Goal: Book appointment/travel/reservation

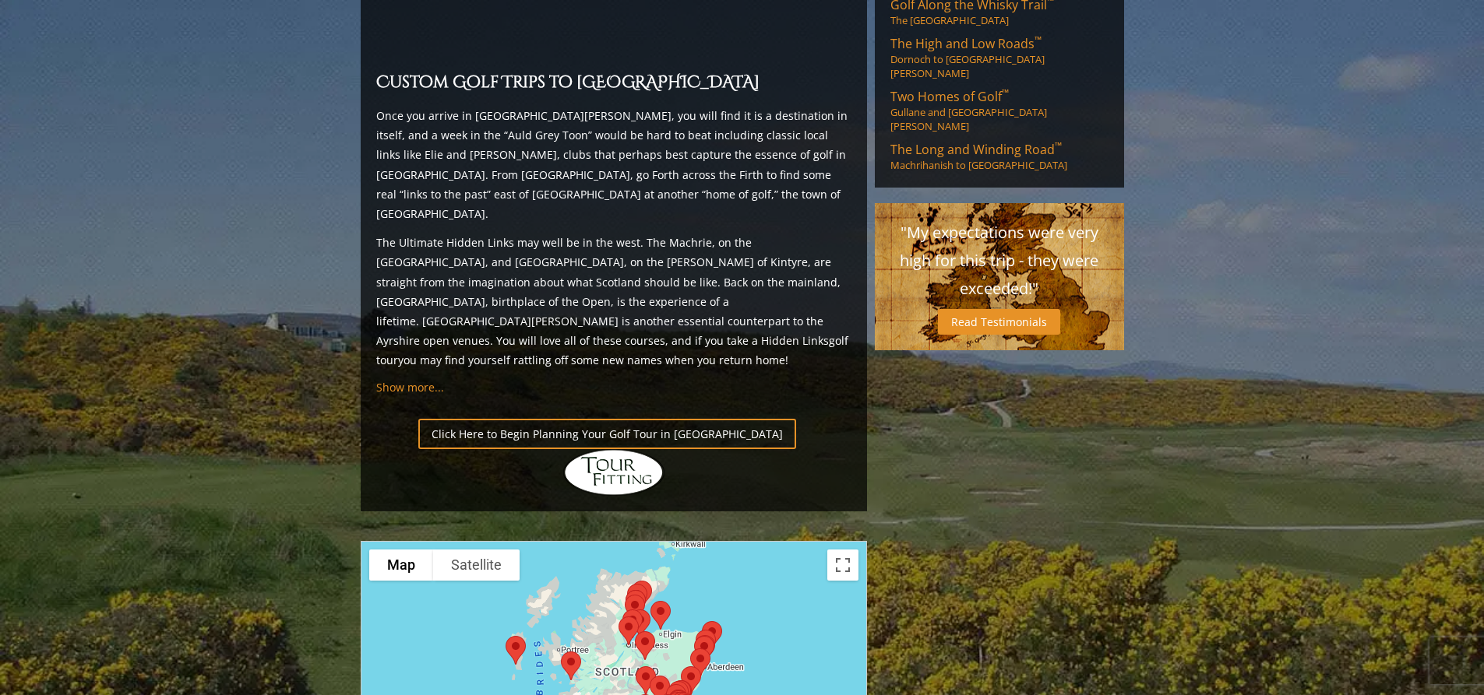
scroll to position [1324, 0]
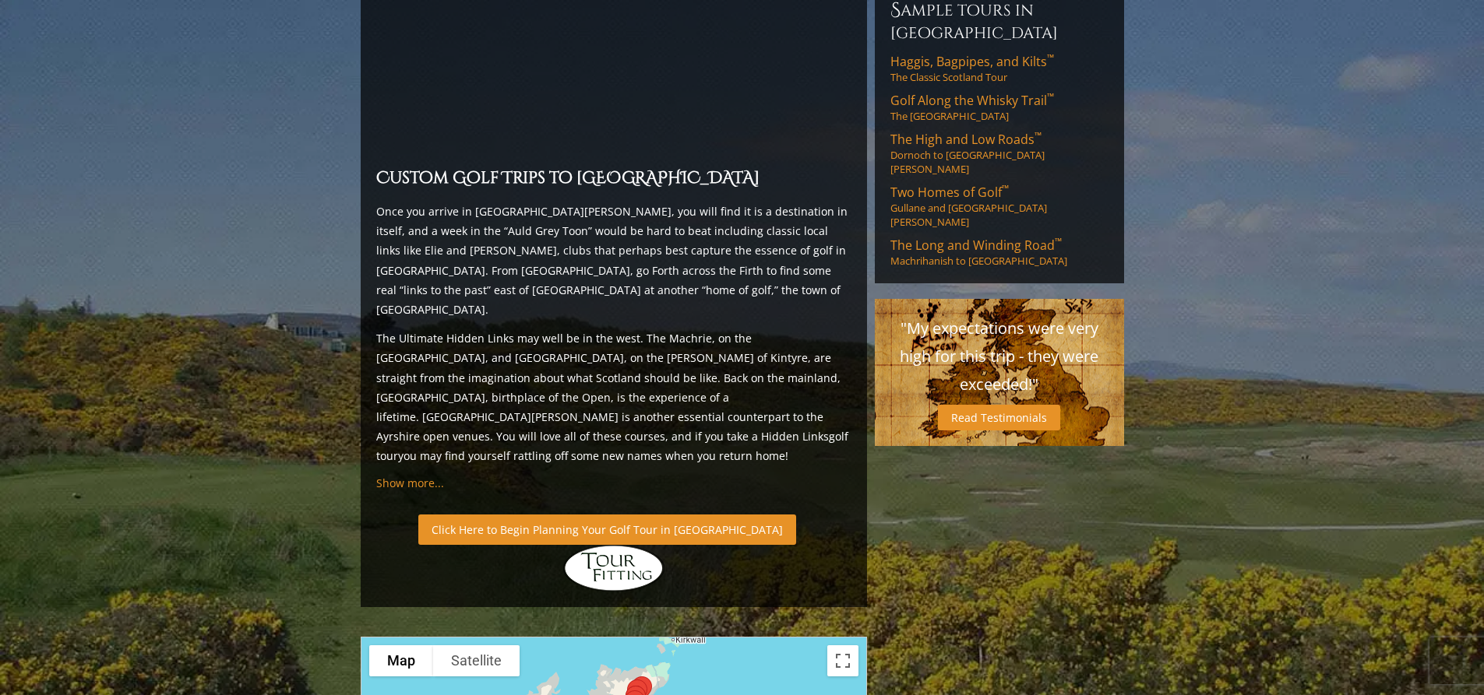
click at [610, 515] on link "Click Here to Begin Planning Your Golf Tour in [GEOGRAPHIC_DATA]" at bounding box center [607, 530] width 378 height 30
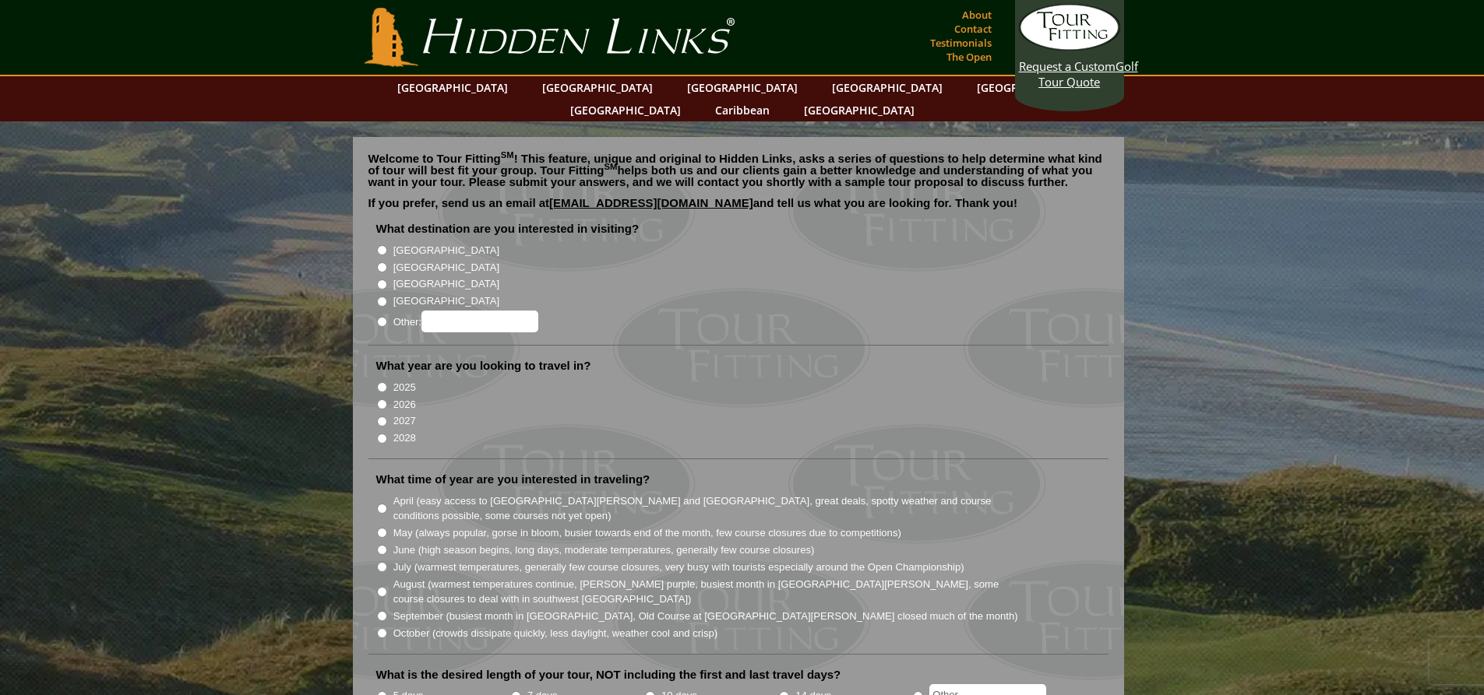
click at [380, 262] on input "[GEOGRAPHIC_DATA]" at bounding box center [382, 267] width 10 height 10
radio input "true"
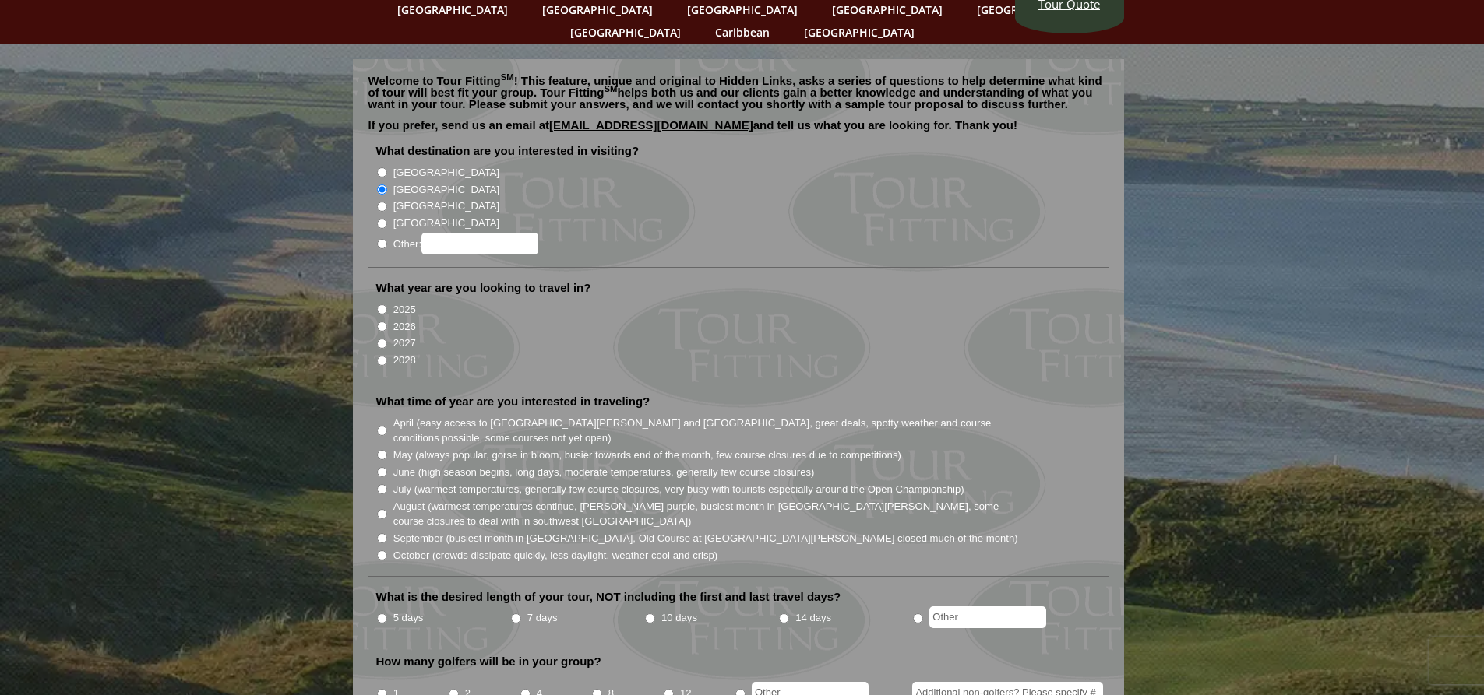
click at [382, 322] on input "2026" at bounding box center [382, 327] width 10 height 10
radio input "true"
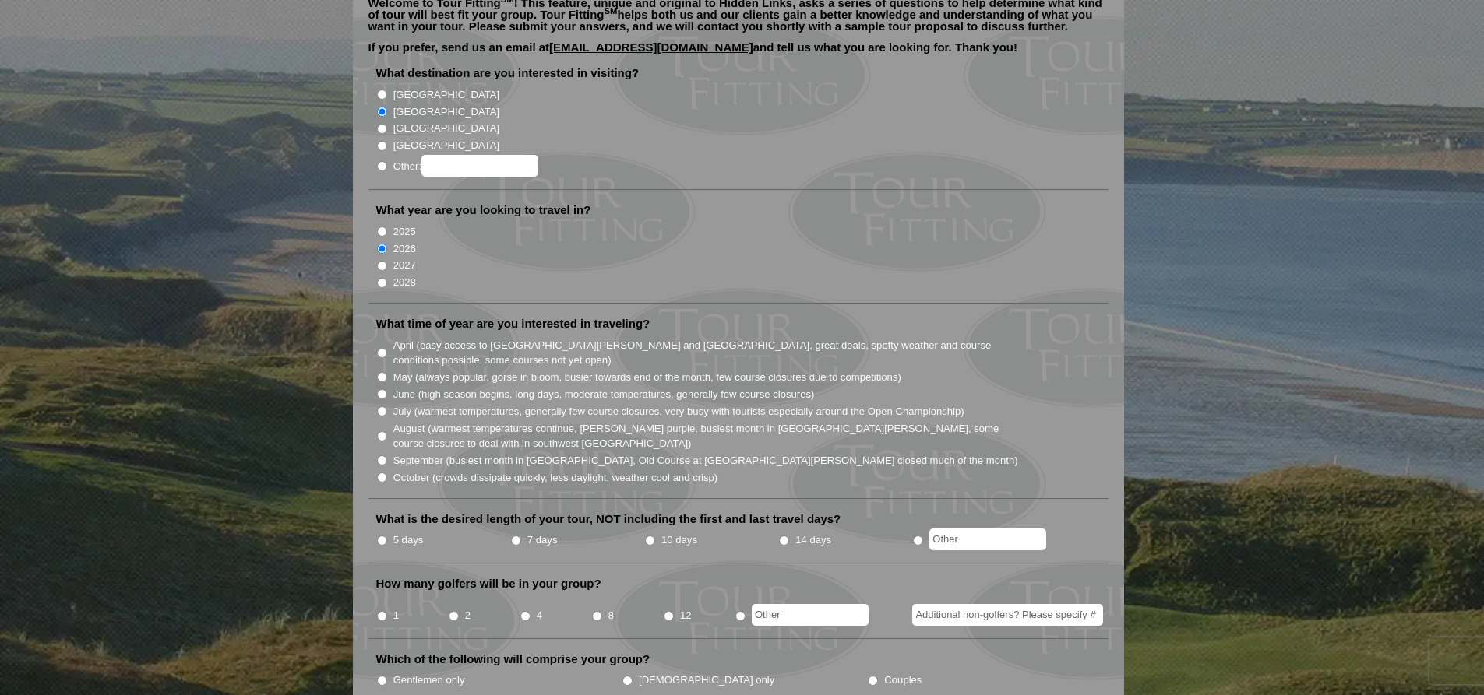
scroll to position [234, 0]
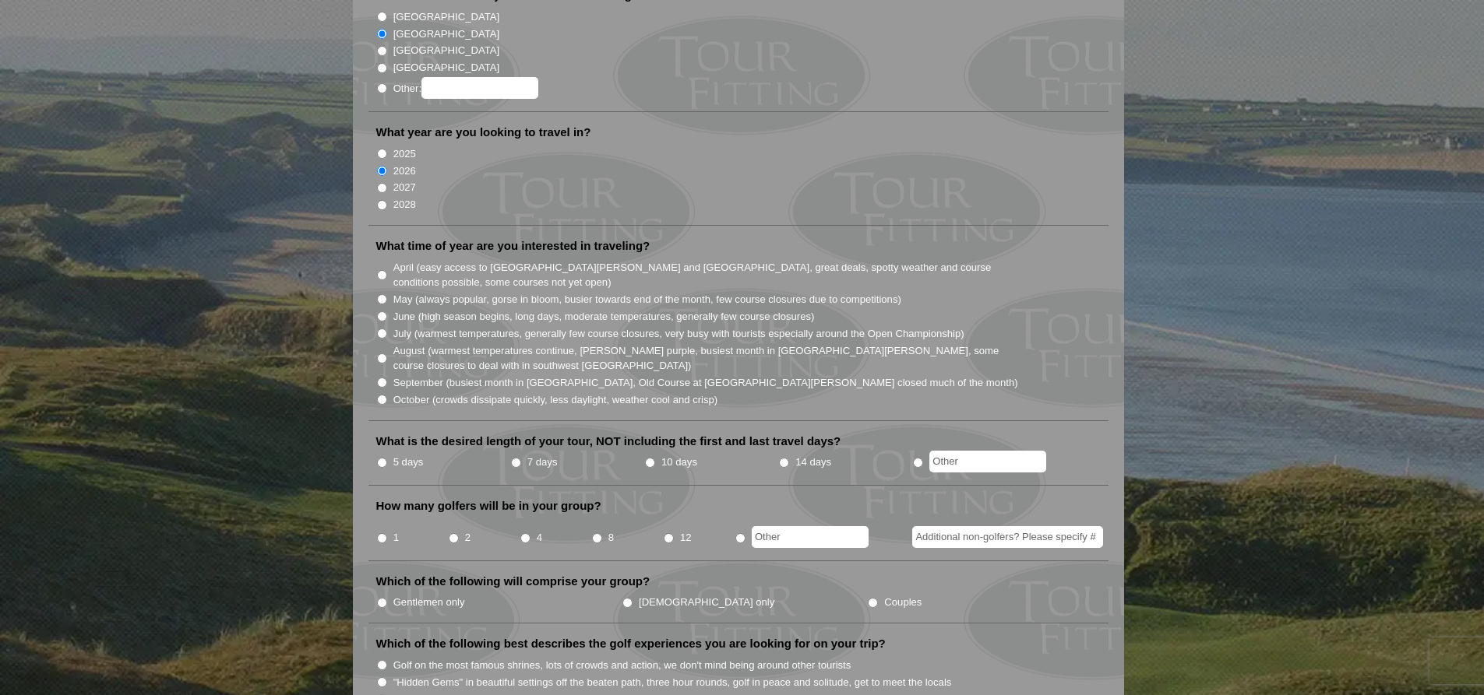
click at [380, 312] on input "June (high season begins, long days, moderate temperatures, generally few cours…" at bounding box center [382, 317] width 10 height 10
radio input "true"
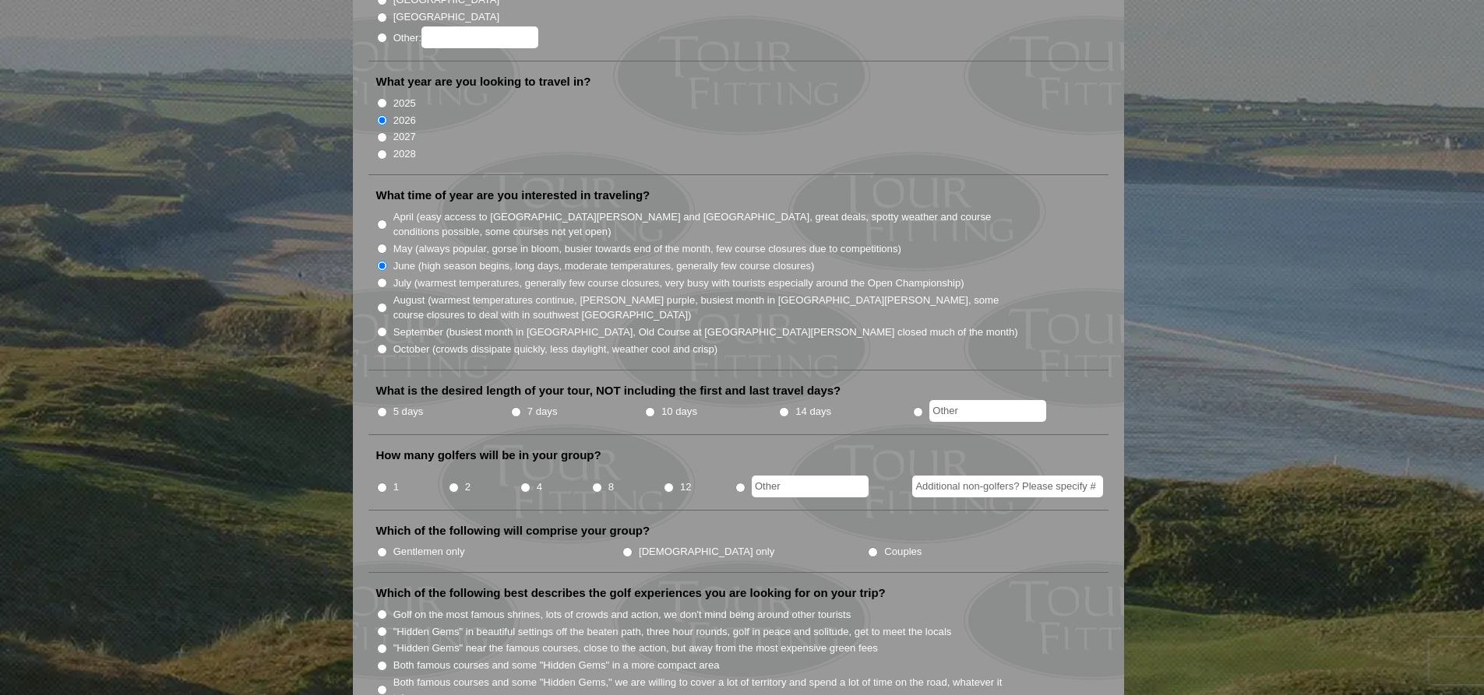
scroll to position [312, 0]
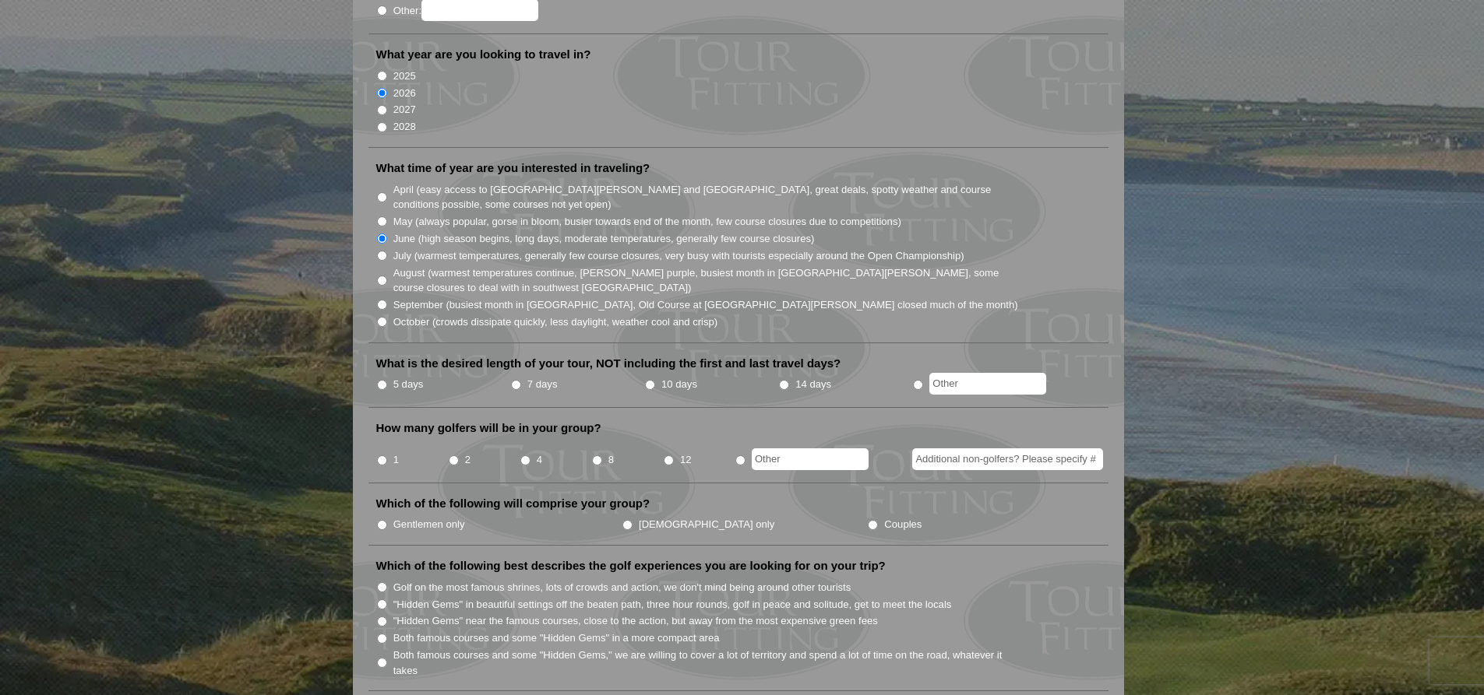
click at [518, 380] on input "7 days" at bounding box center [516, 385] width 10 height 10
radio input "true"
click at [526, 456] on input "4" at bounding box center [525, 461] width 10 height 10
radio input "true"
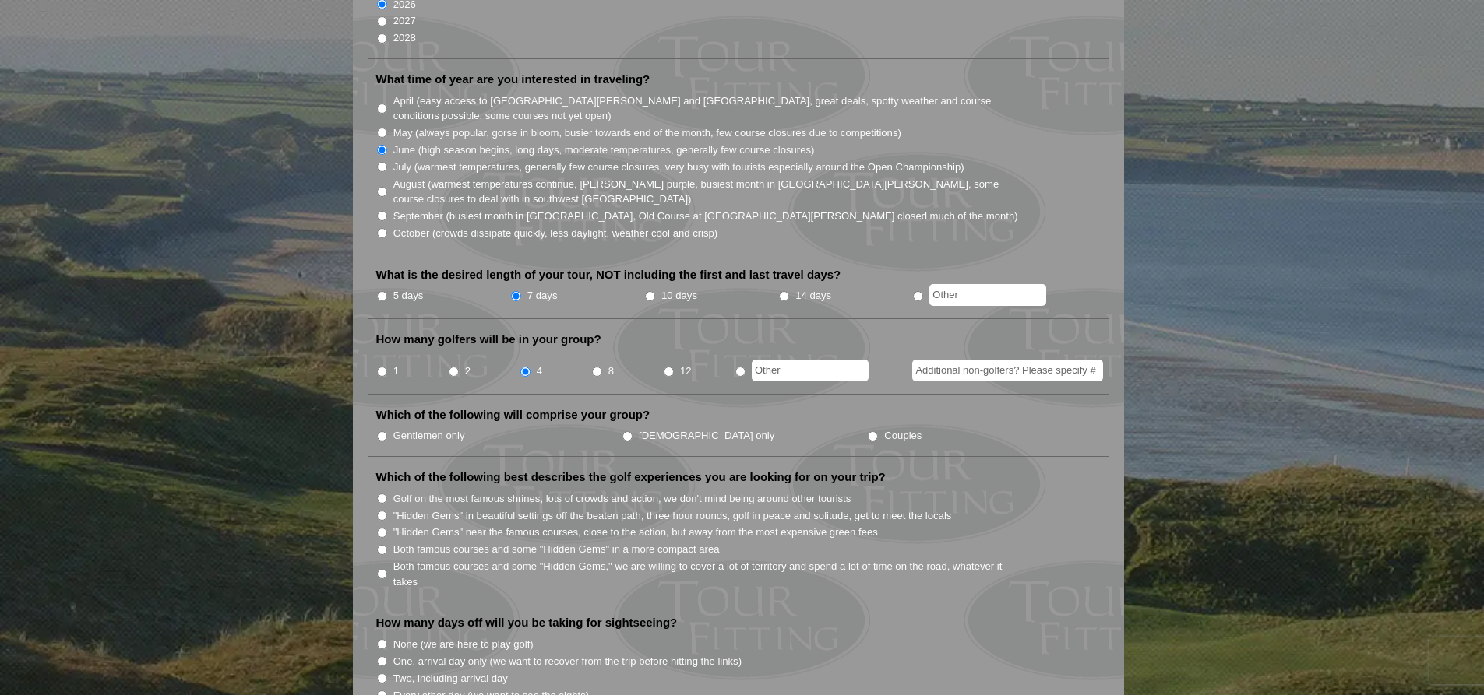
scroll to position [467, 0]
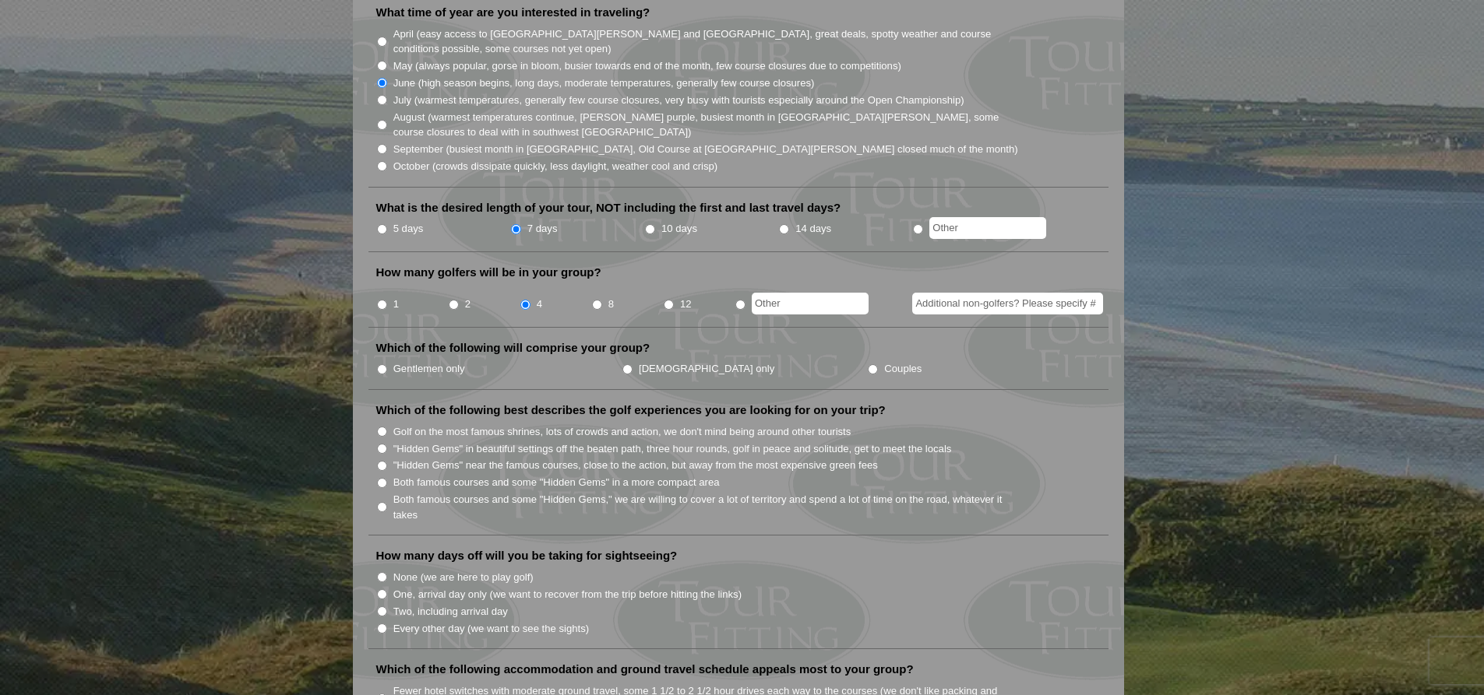
click at [380, 364] on input "Gentlemen only" at bounding box center [382, 369] width 10 height 10
radio input "true"
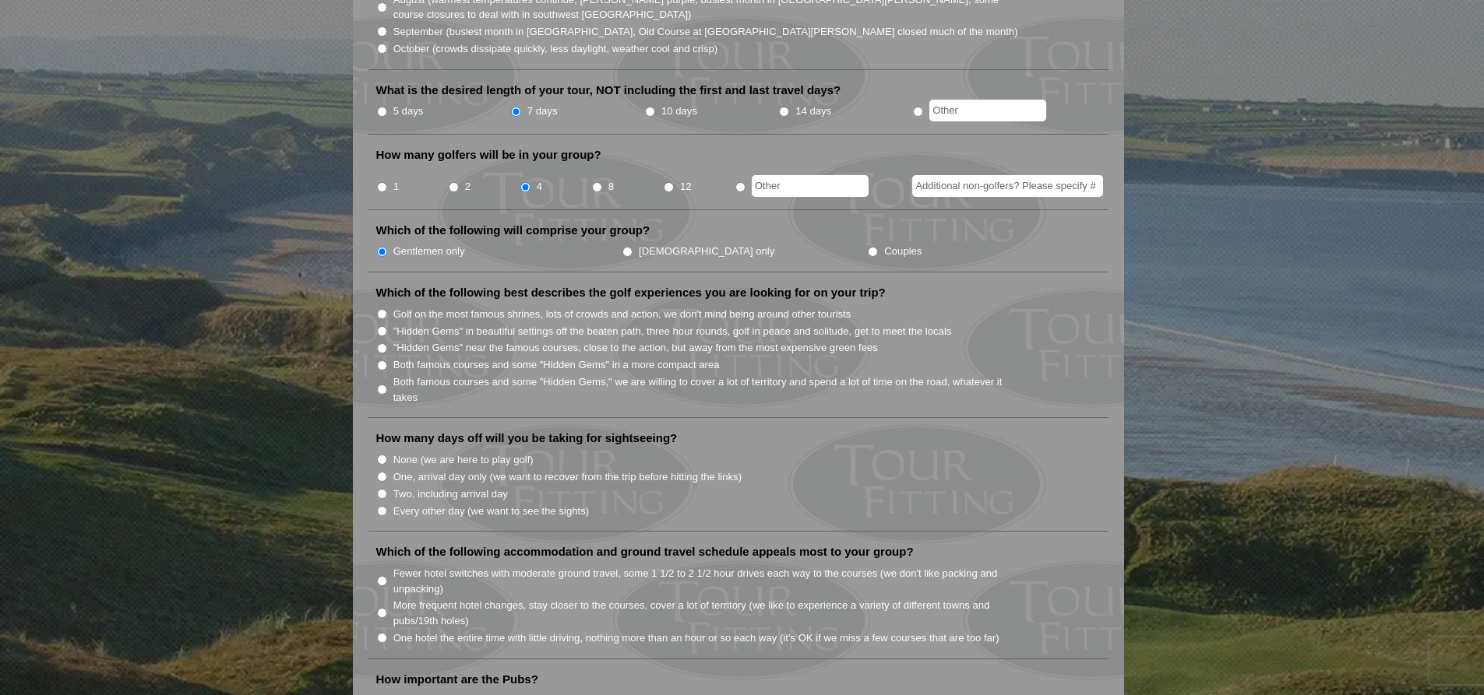
scroll to position [623, 0]
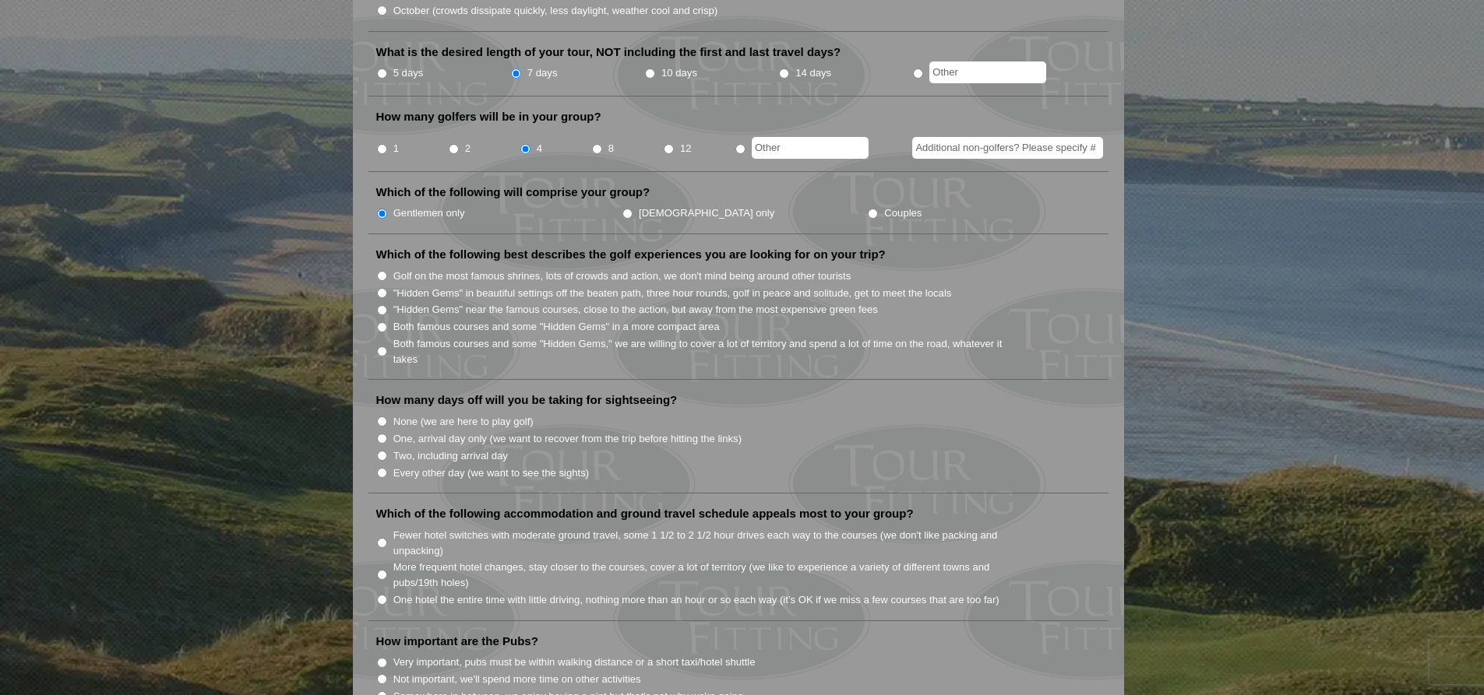
click at [383, 347] on input "Both famous courses and some "Hidden Gems," we are willing to cover a lot of te…" at bounding box center [382, 352] width 10 height 10
radio input "true"
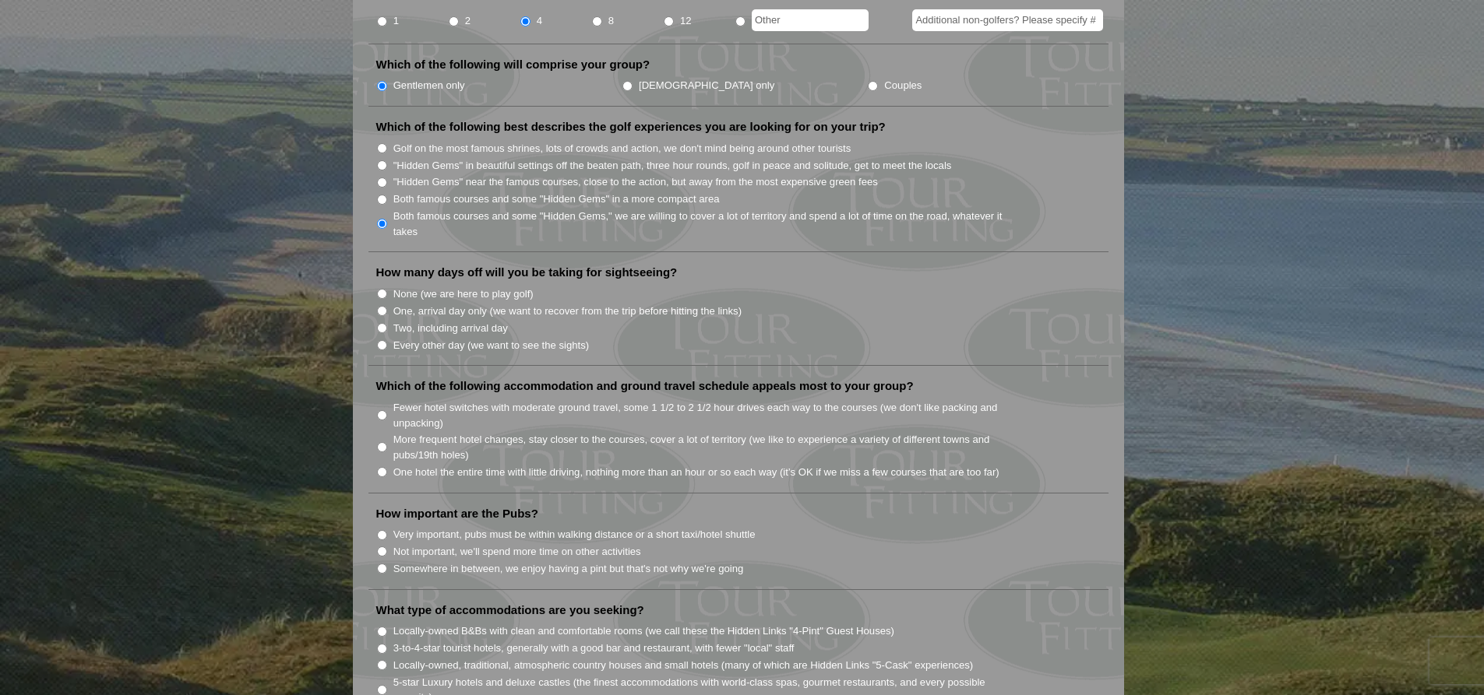
scroll to position [779, 0]
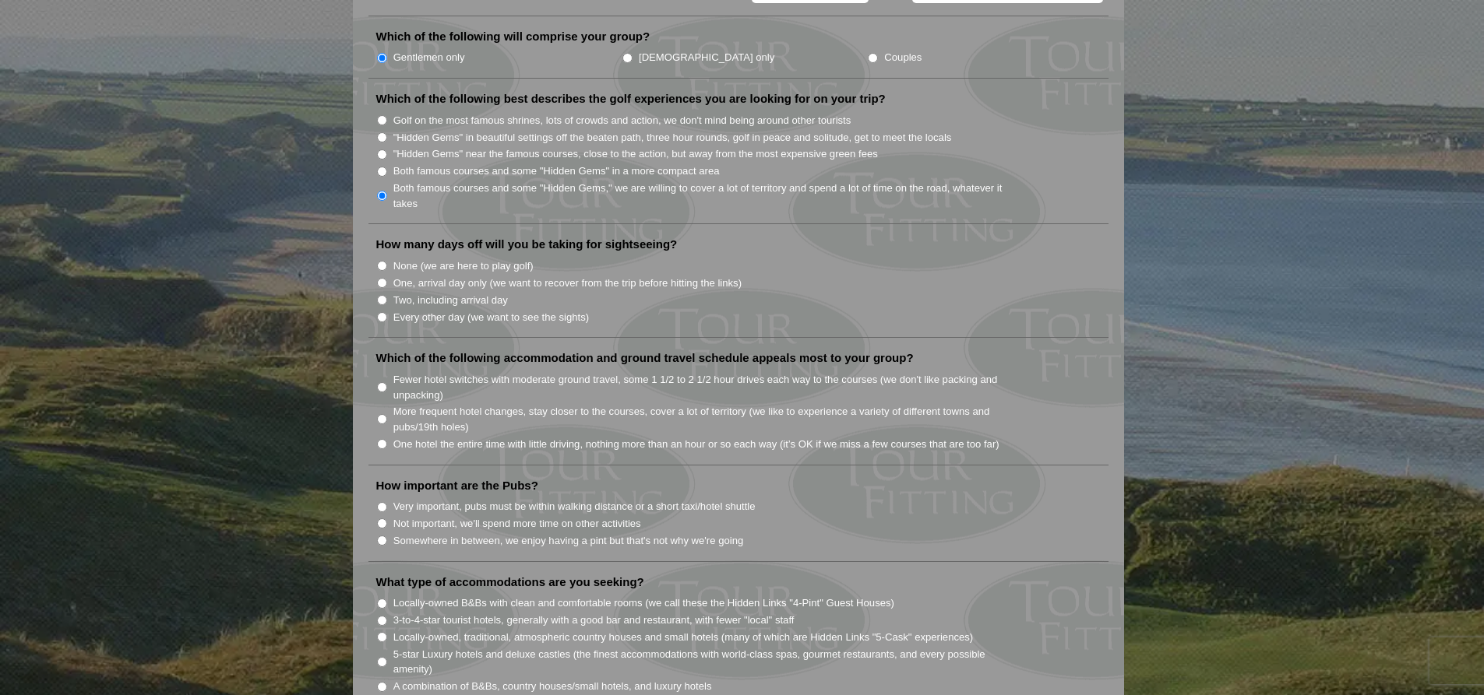
click at [379, 295] on input "Two, including arrival day" at bounding box center [382, 300] width 10 height 10
radio input "true"
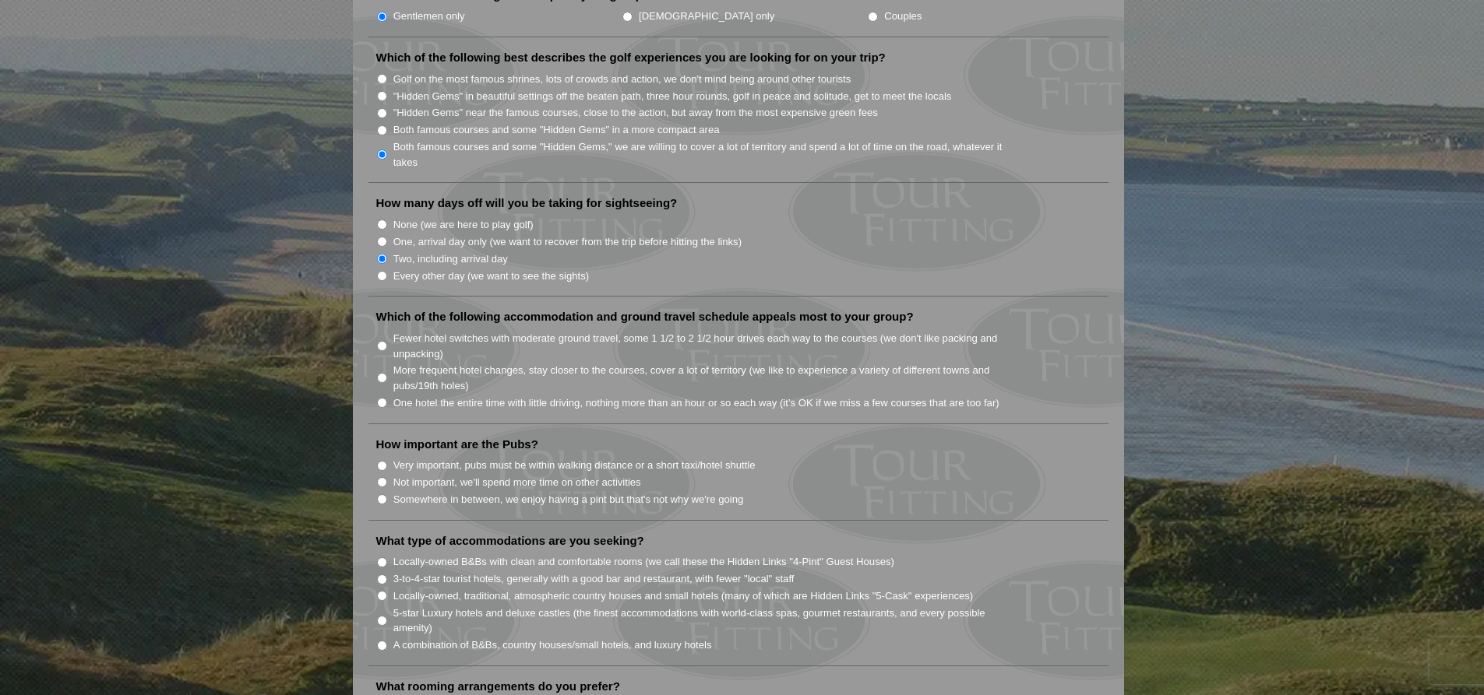
scroll to position [857, 0]
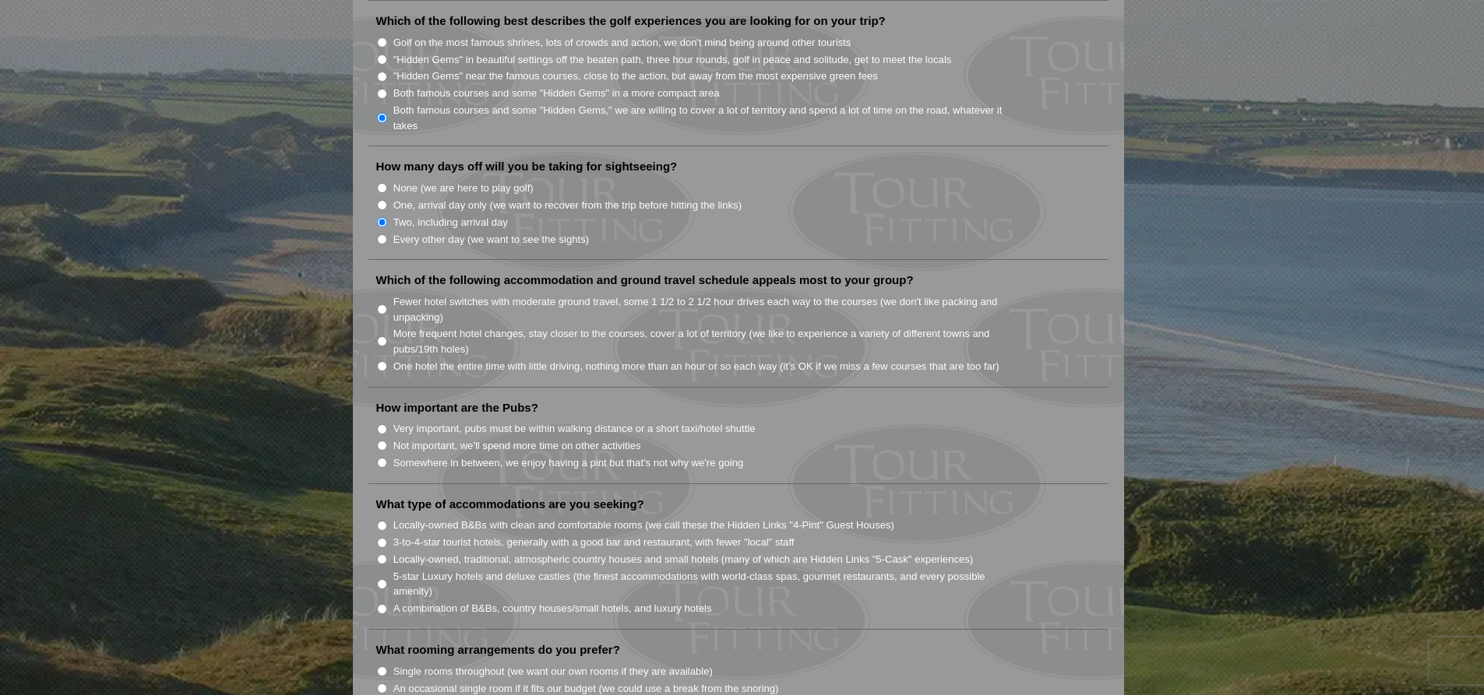
click at [382, 336] on input "More frequent hotel changes, stay closer to the courses, cover a lot of territo…" at bounding box center [382, 341] width 10 height 10
radio input "true"
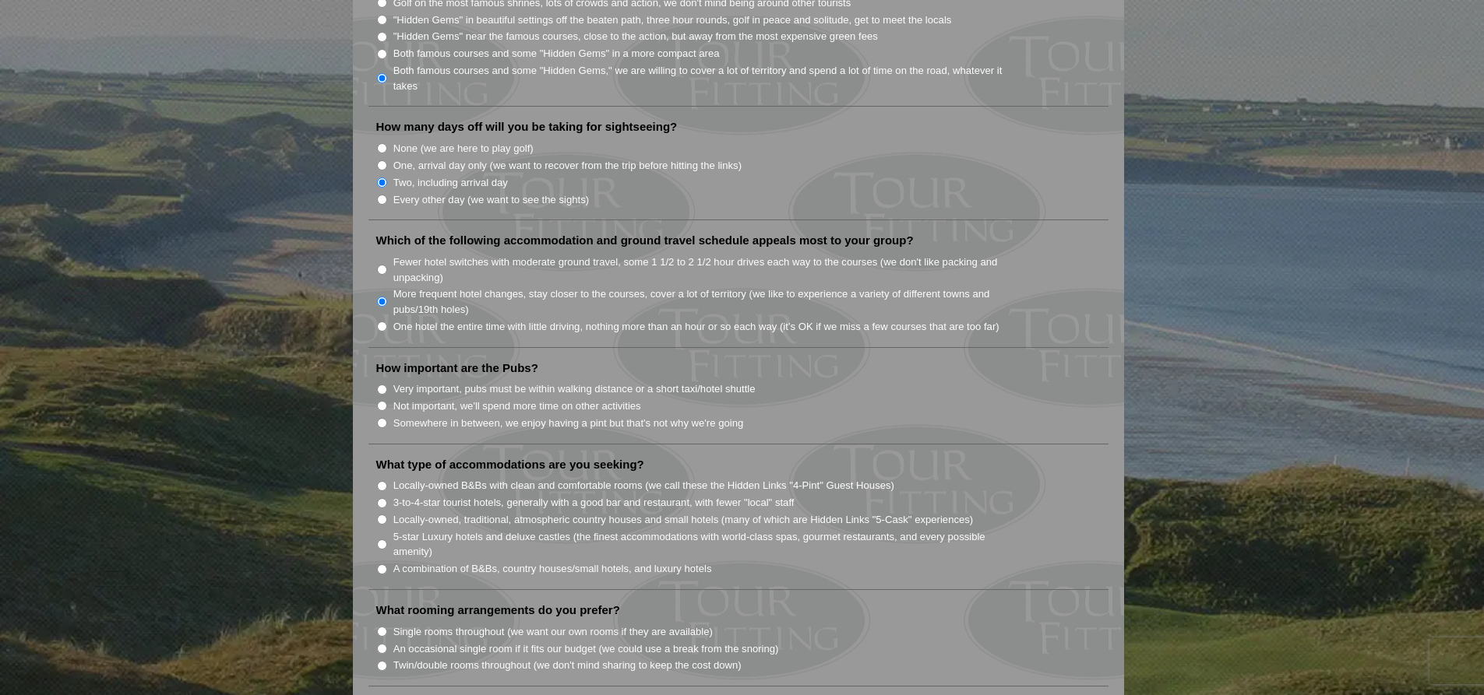
scroll to position [935, 0]
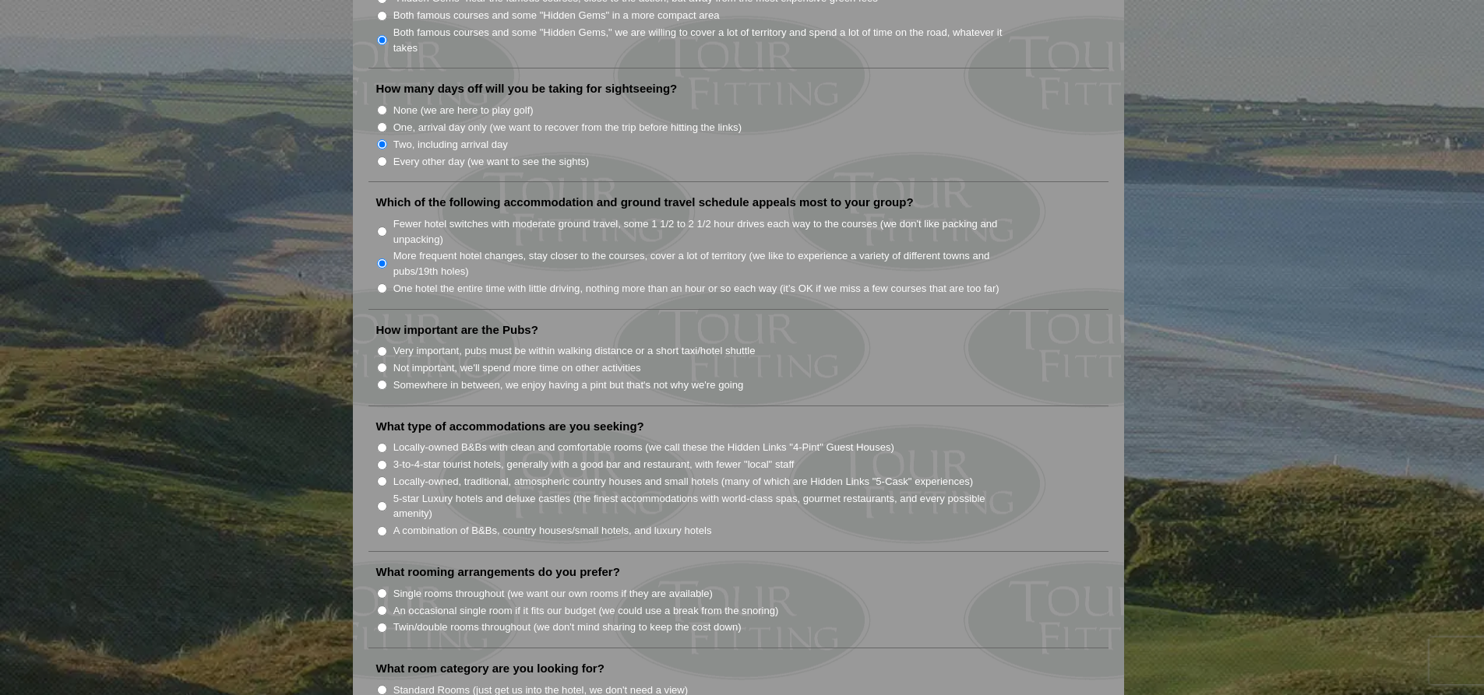
click at [382, 259] on input "More frequent hotel changes, stay closer to the courses, cover a lot of territo…" at bounding box center [382, 264] width 10 height 10
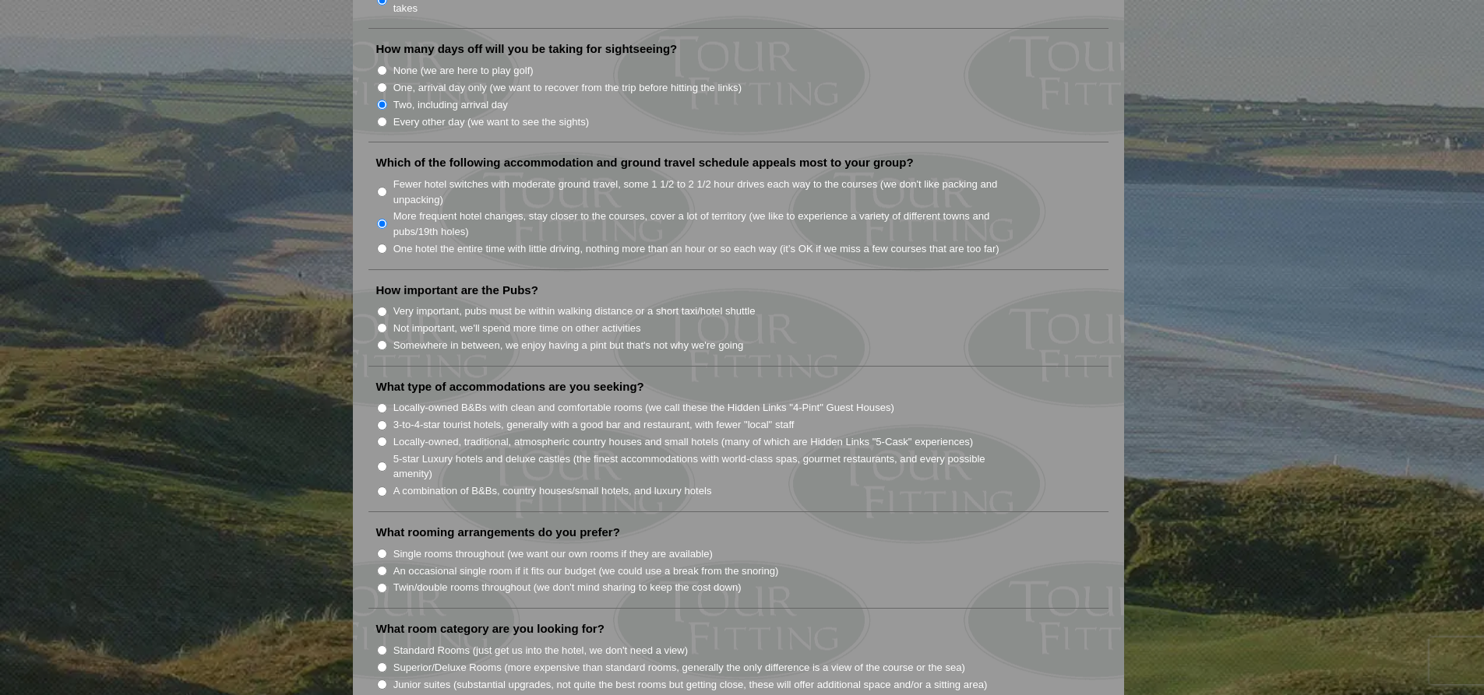
scroll to position [1012, 0]
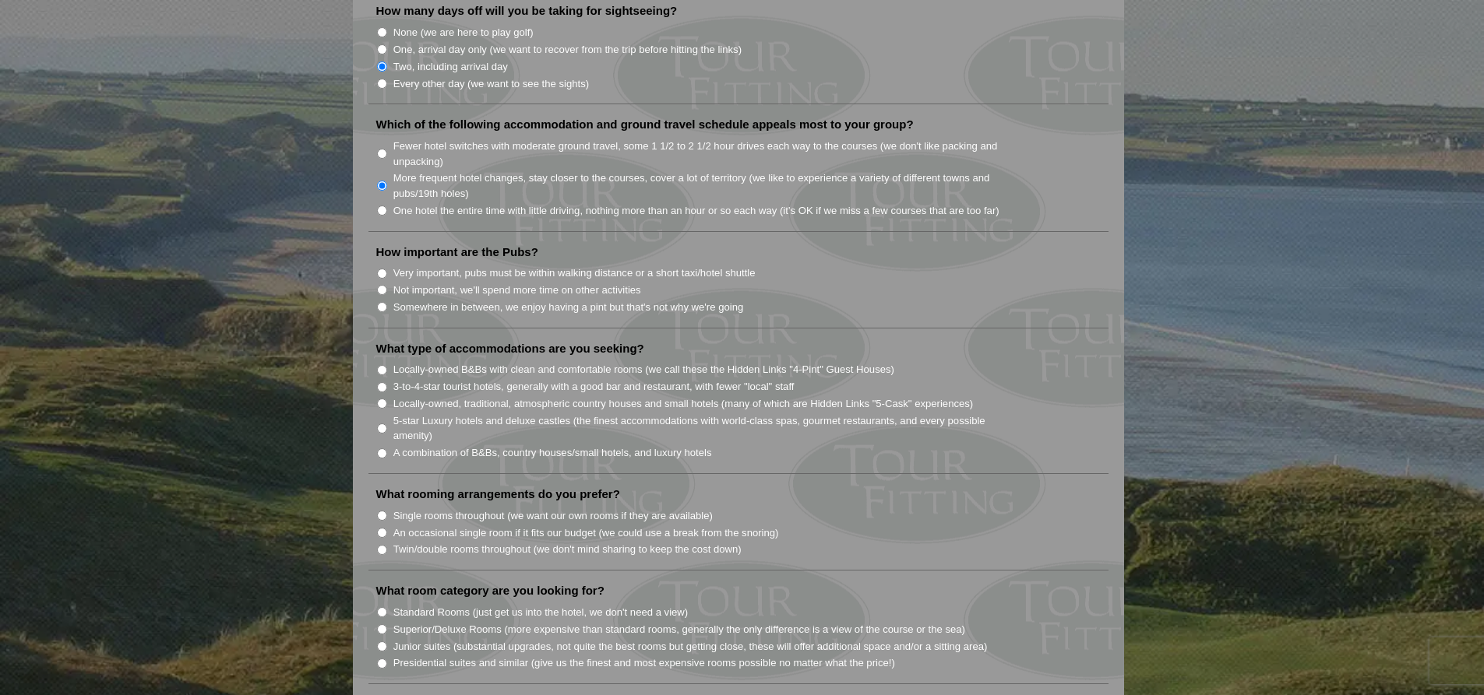
click at [383, 269] on input "Very important, pubs must be within walking distance or a short taxi/hotel shut…" at bounding box center [382, 274] width 10 height 10
radio input "true"
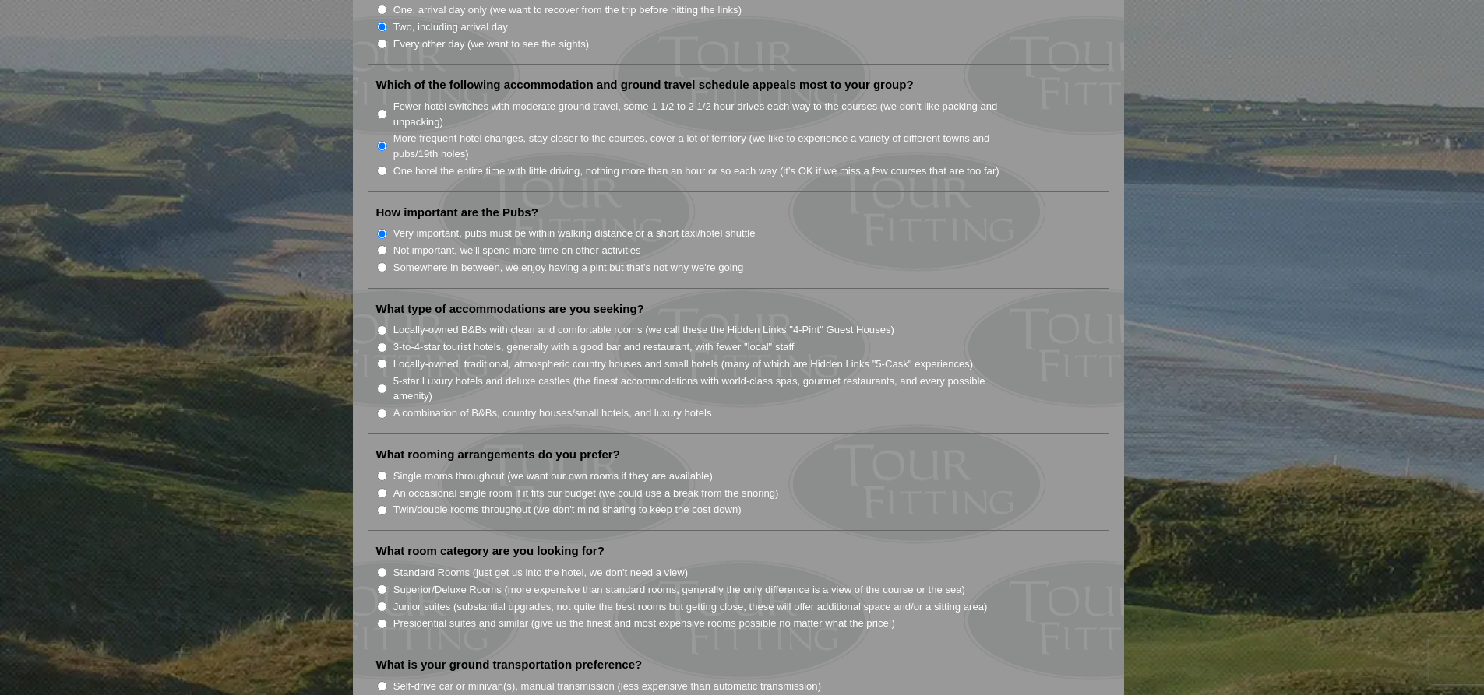
scroll to position [1090, 0]
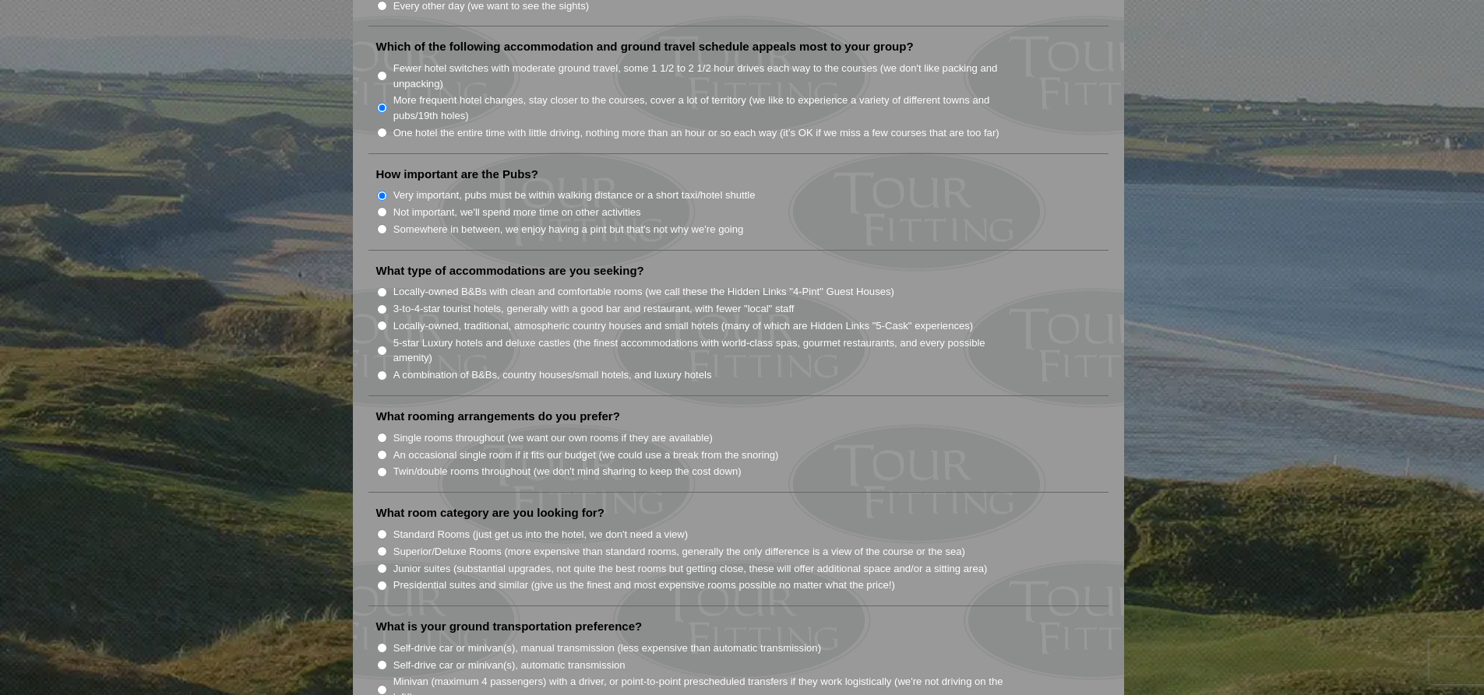
click at [385, 321] on input "Locally-owned, traditional, atmospheric country houses and small hotels (many o…" at bounding box center [382, 326] width 10 height 10
radio input "true"
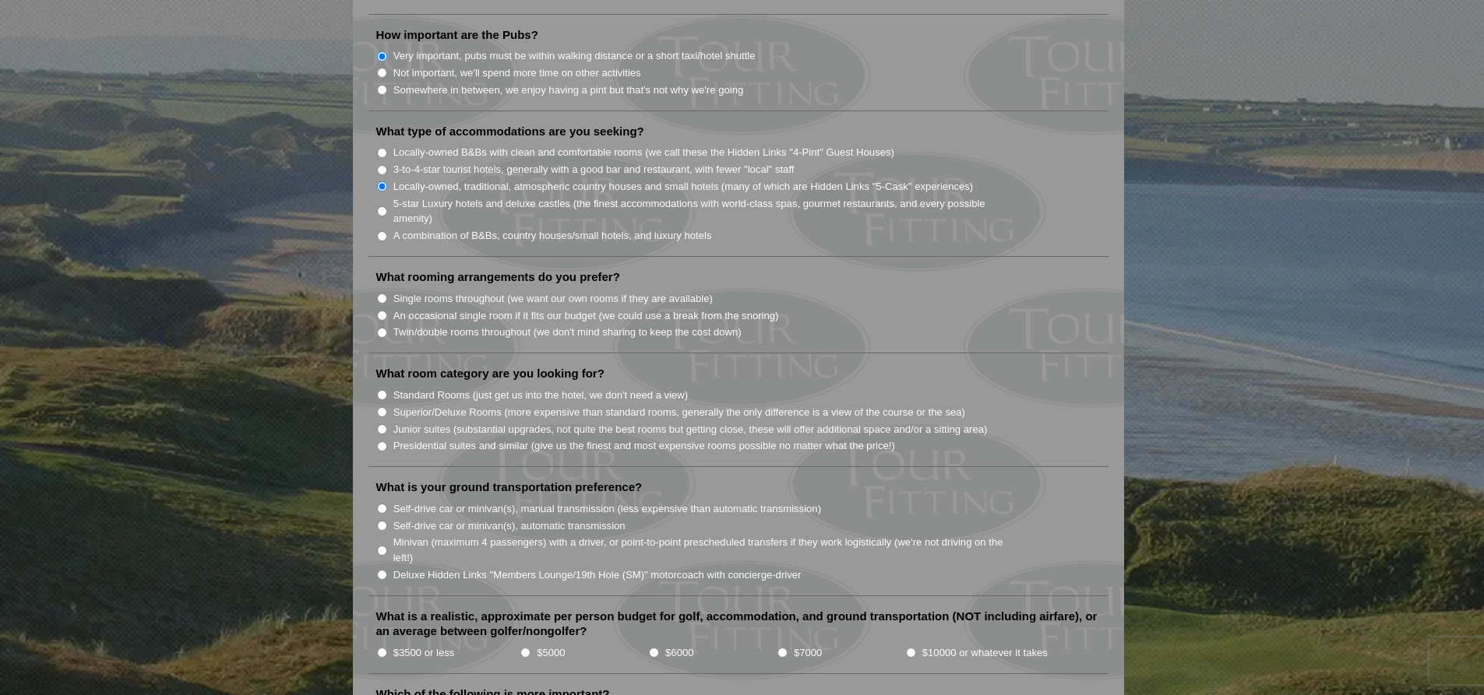
scroll to position [1246, 0]
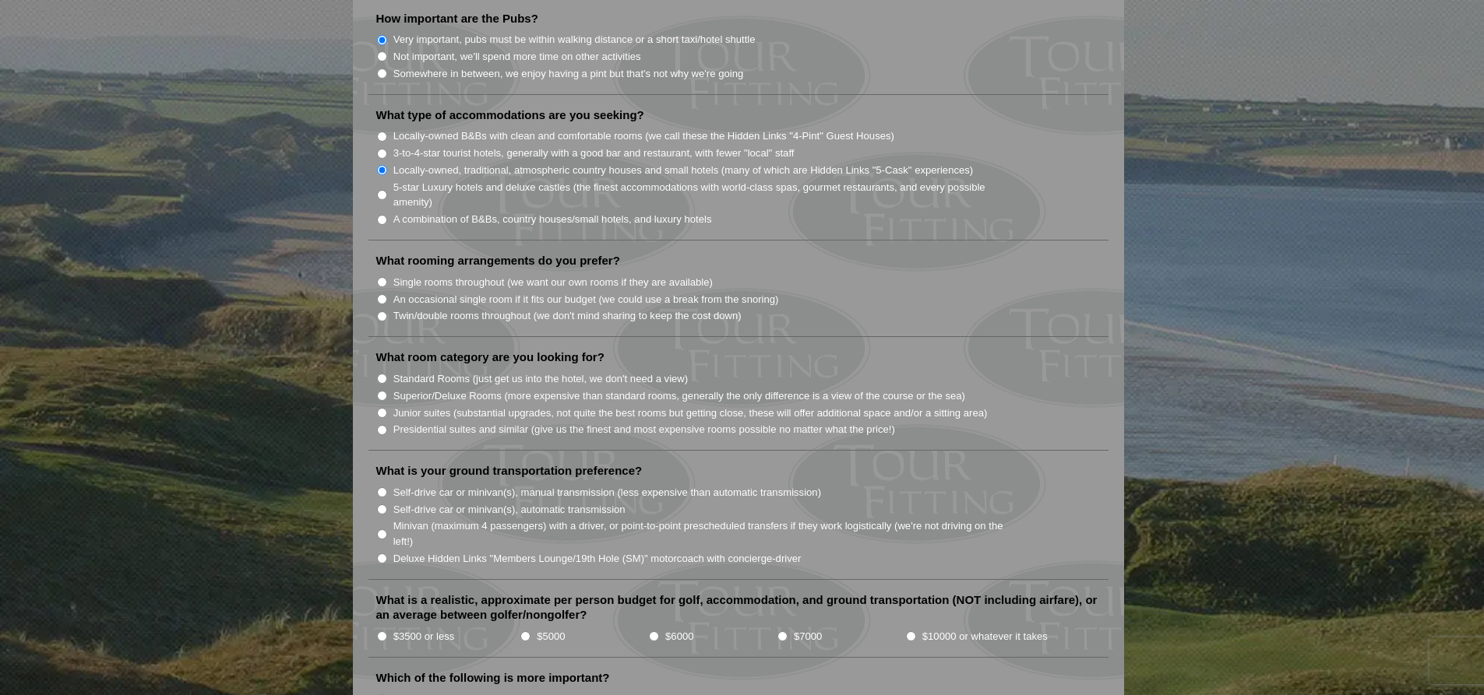
click at [380, 312] on input "Twin/double rooms throughout (we don't mind sharing to keep the cost down)" at bounding box center [382, 317] width 10 height 10
radio input "true"
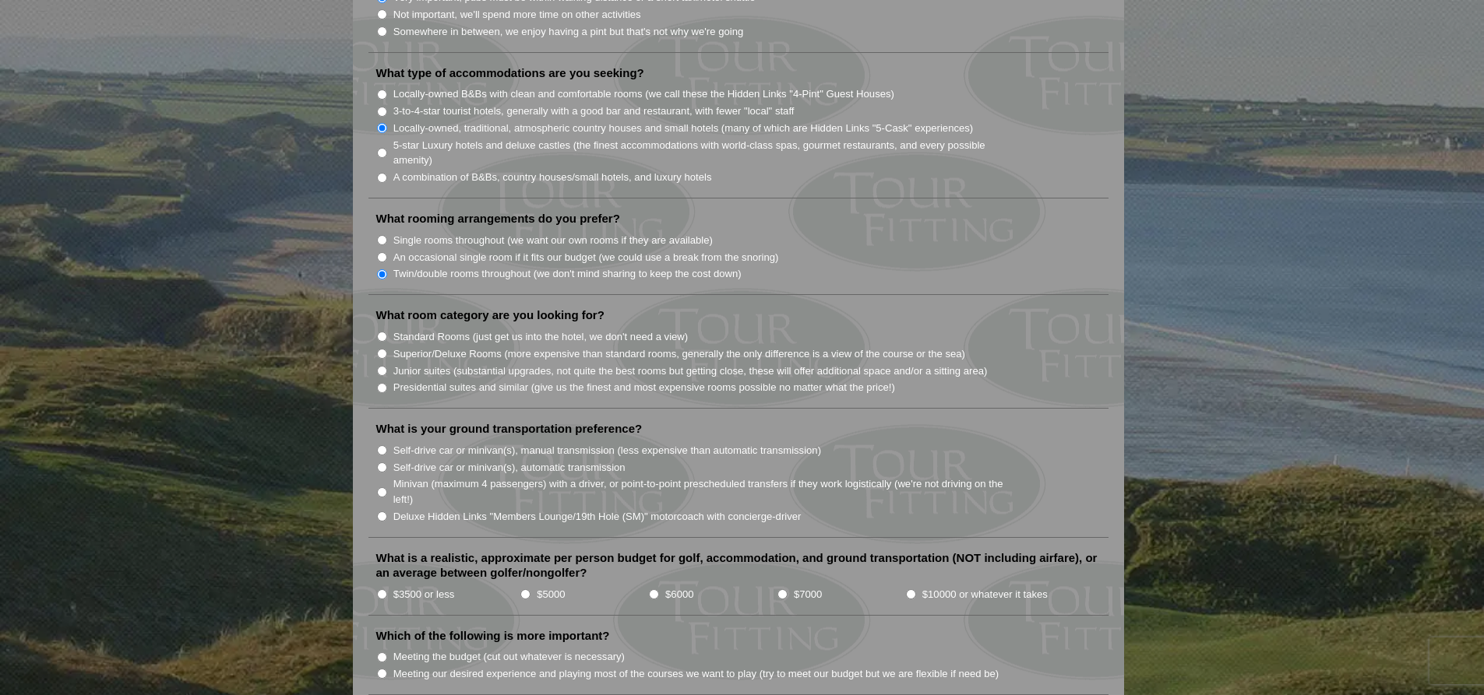
scroll to position [1324, 0]
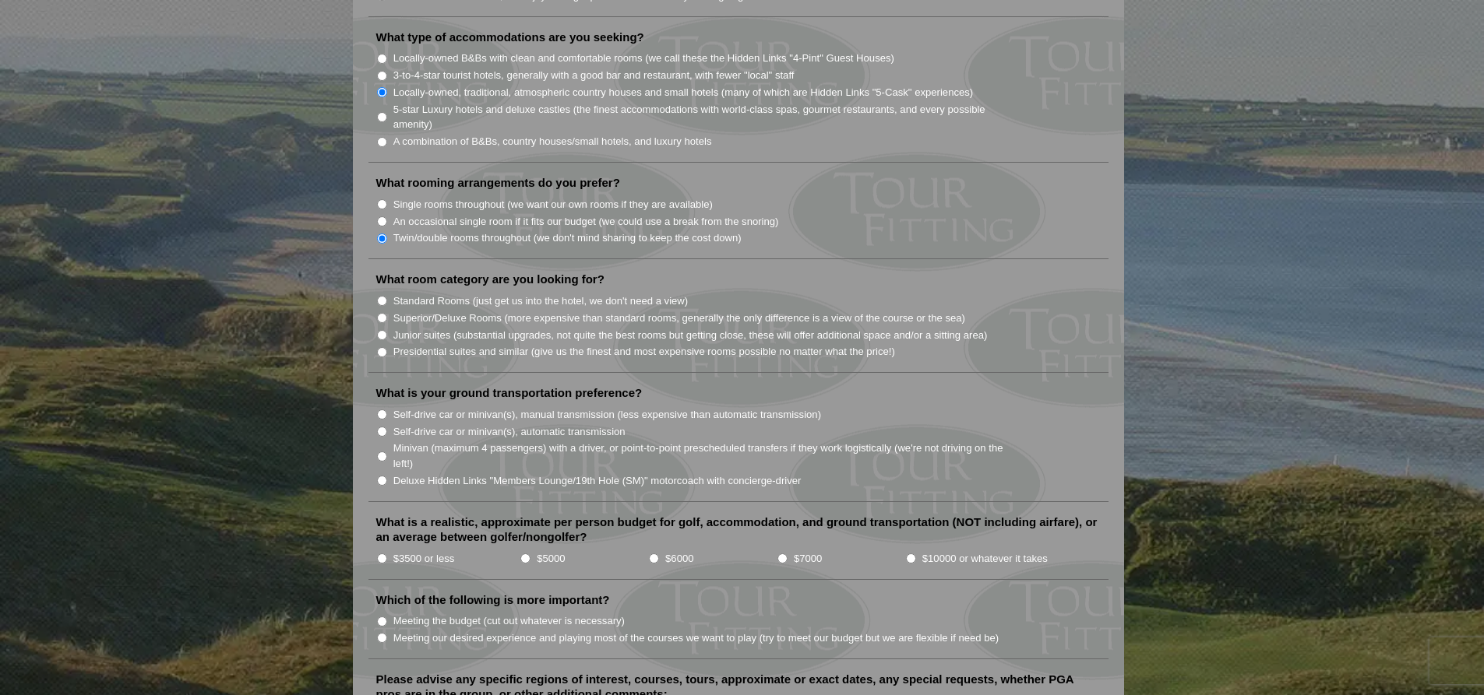
click at [381, 296] on input "Standard Rooms (just get us into the hotel, we don't need a view)" at bounding box center [382, 301] width 10 height 10
radio input "true"
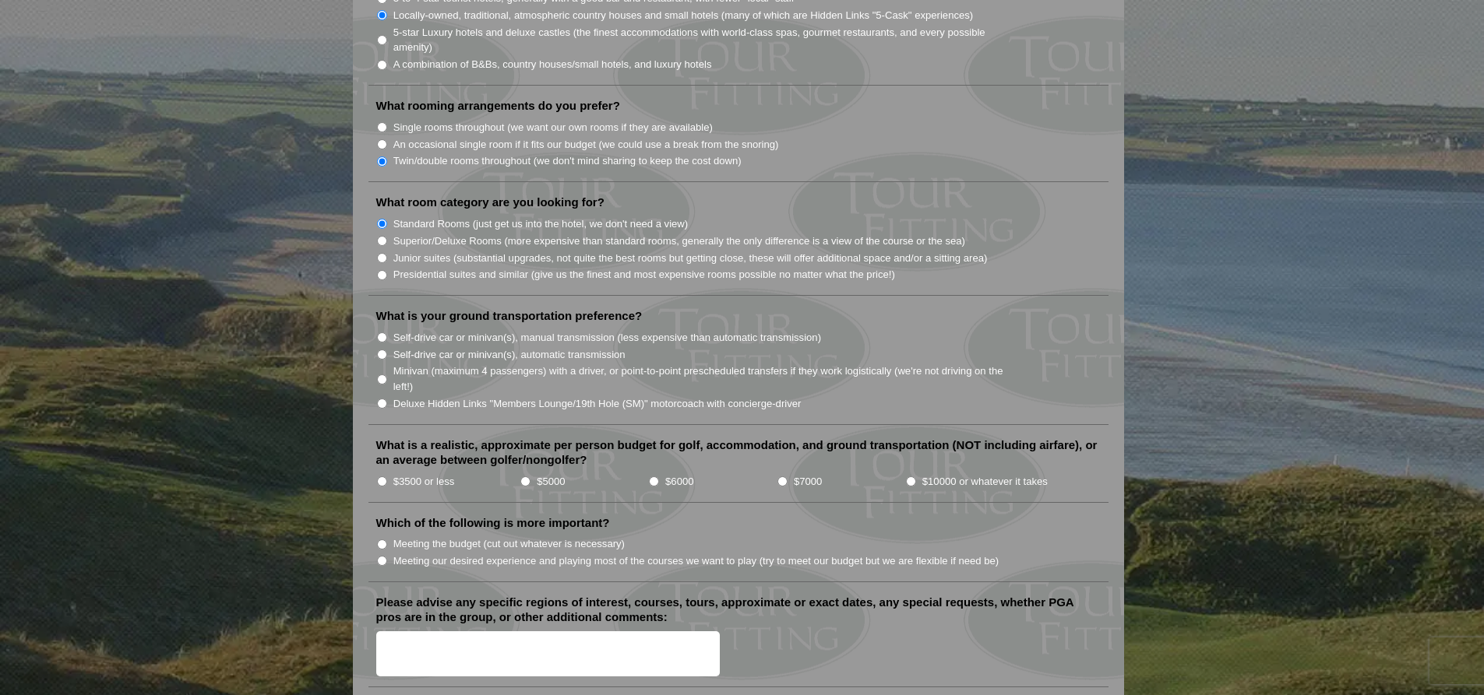
scroll to position [1402, 0]
click at [379, 332] on input "Self-drive car or minivan(s), manual transmission (less expensive than automati…" at bounding box center [382, 337] width 10 height 10
radio input "true"
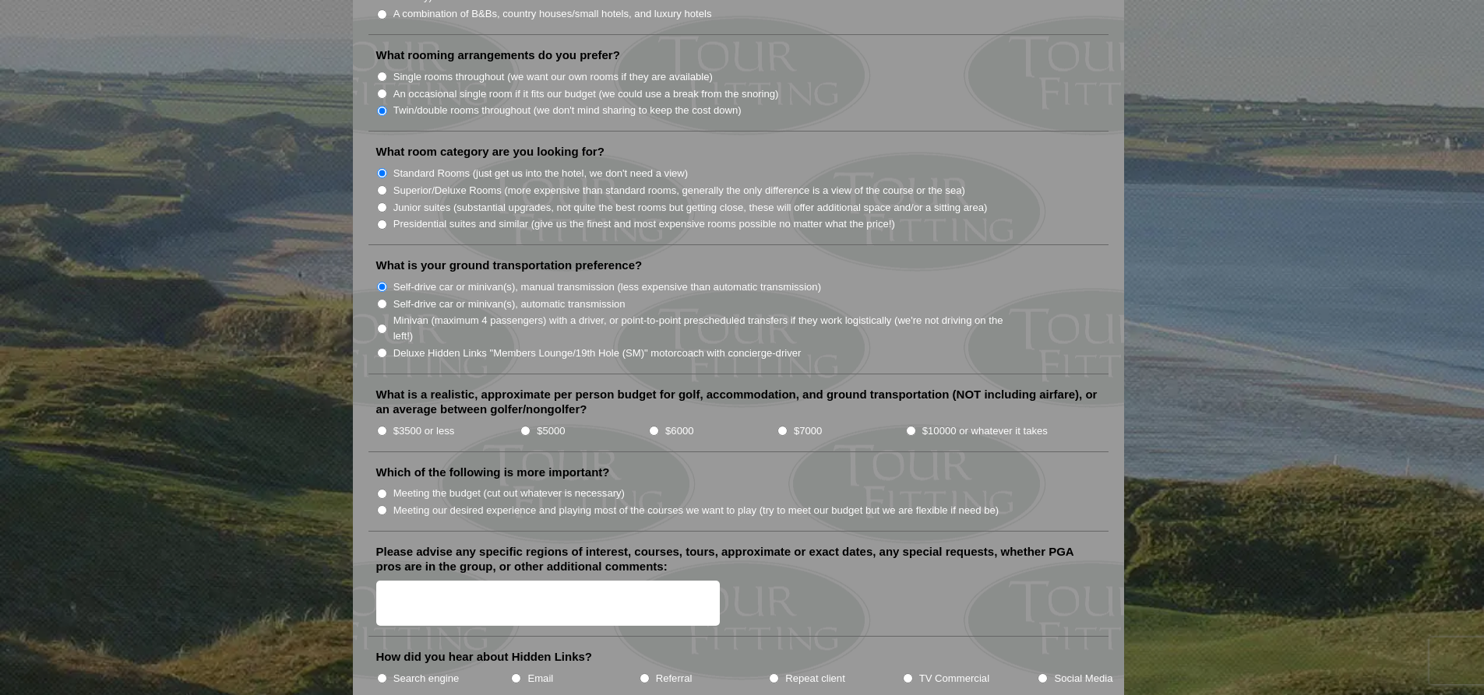
scroll to position [1480, 0]
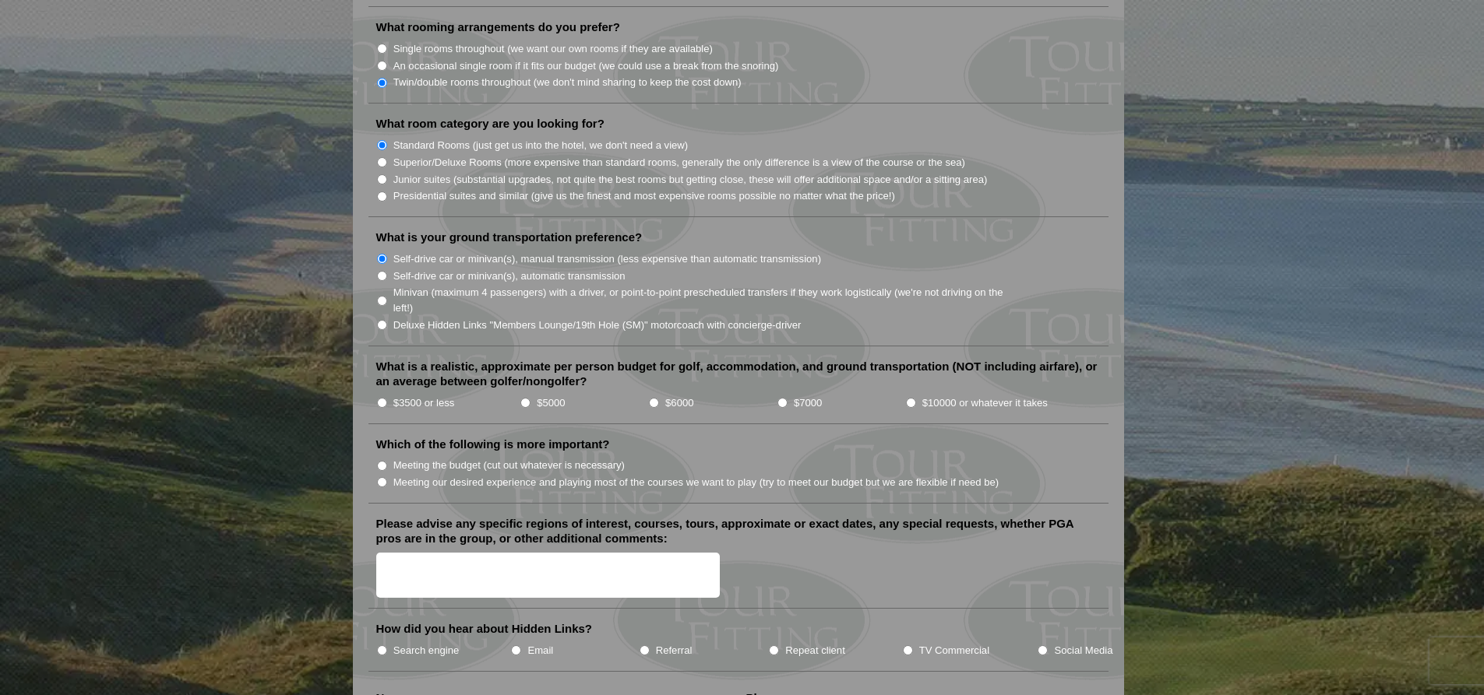
click at [520, 398] on input "$5000" at bounding box center [525, 403] width 10 height 10
radio input "true"
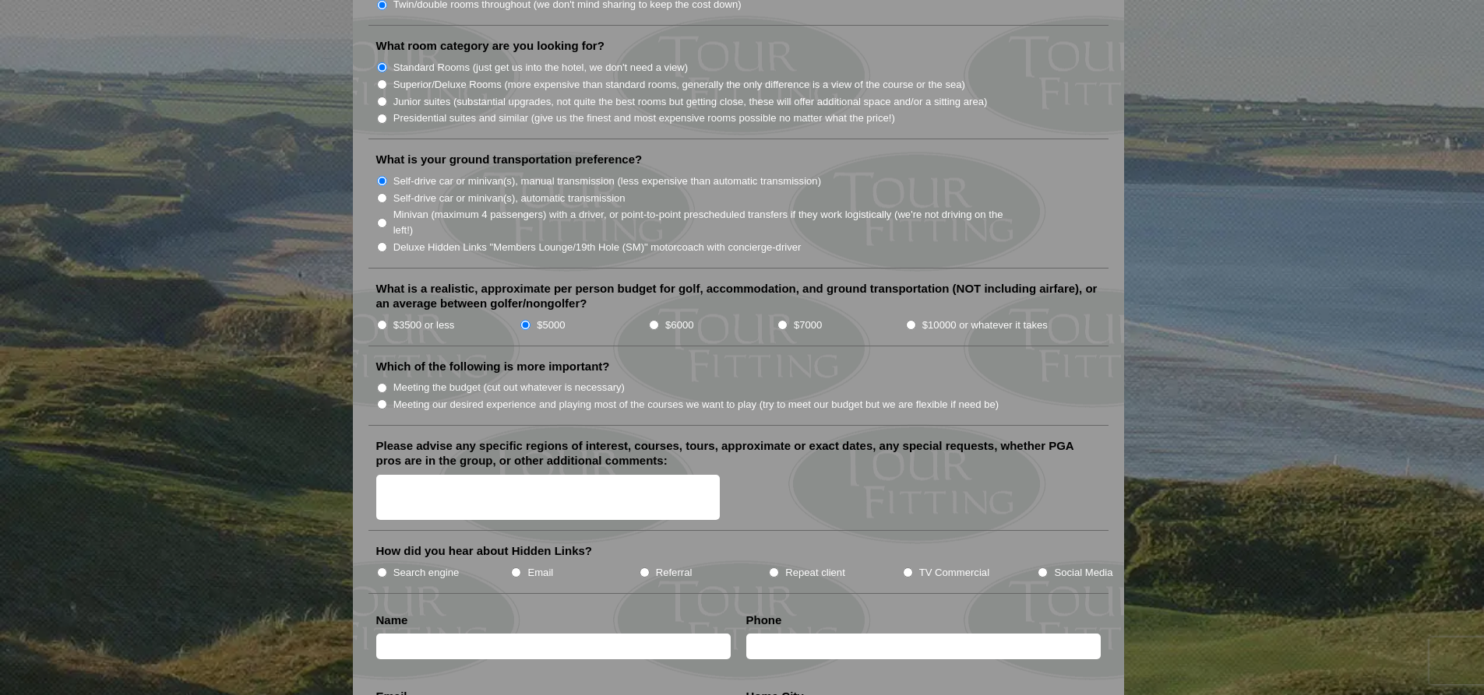
click at [382, 400] on input "Meeting our desired experience and playing most of the courses we want to play …" at bounding box center [382, 405] width 10 height 10
radio input "true"
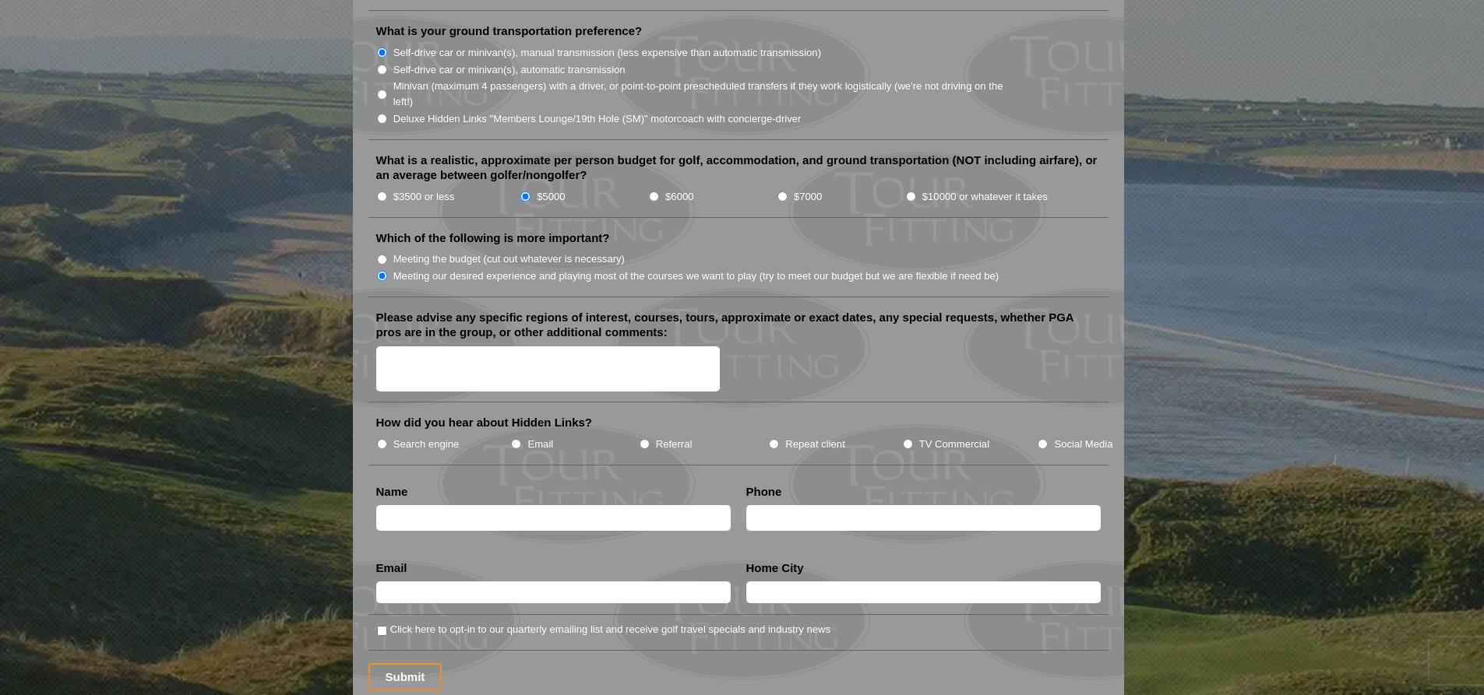
scroll to position [1713, 0]
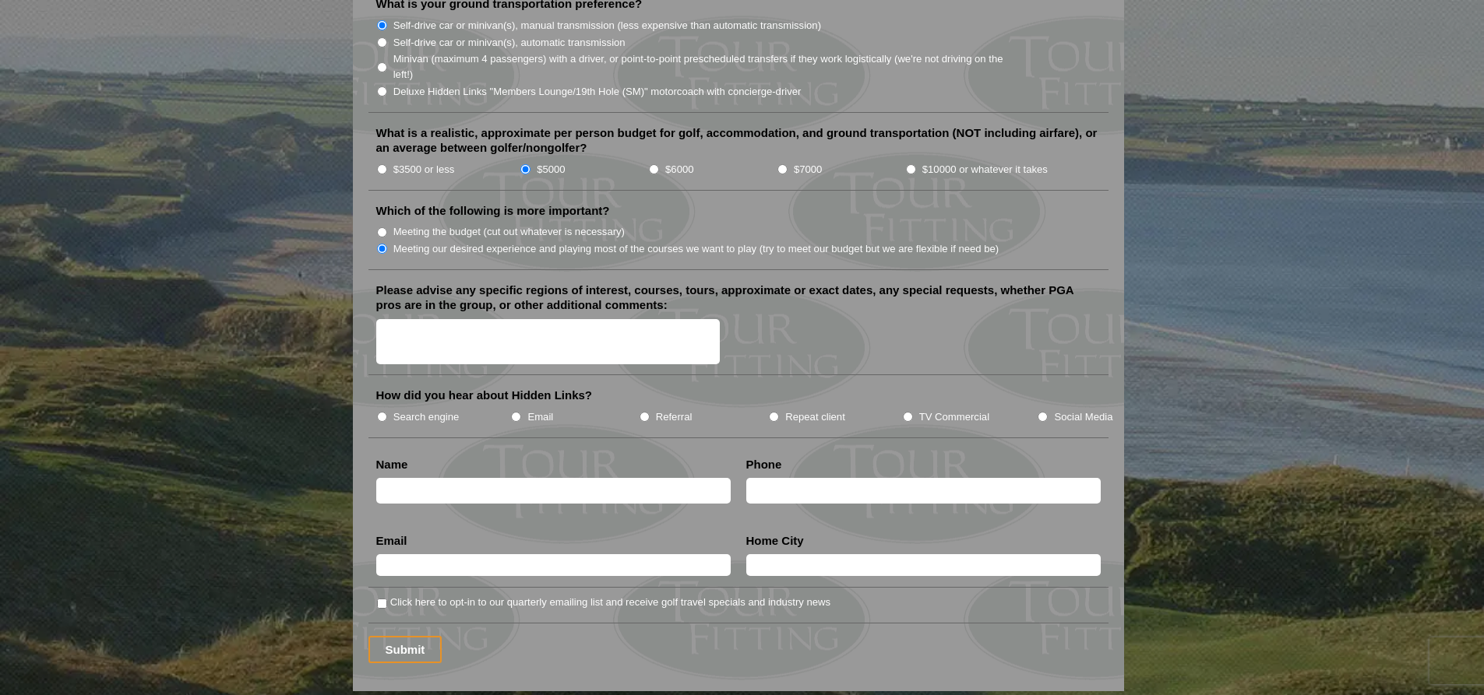
click at [380, 412] on input "Search engine" at bounding box center [382, 417] width 10 height 10
radio input "true"
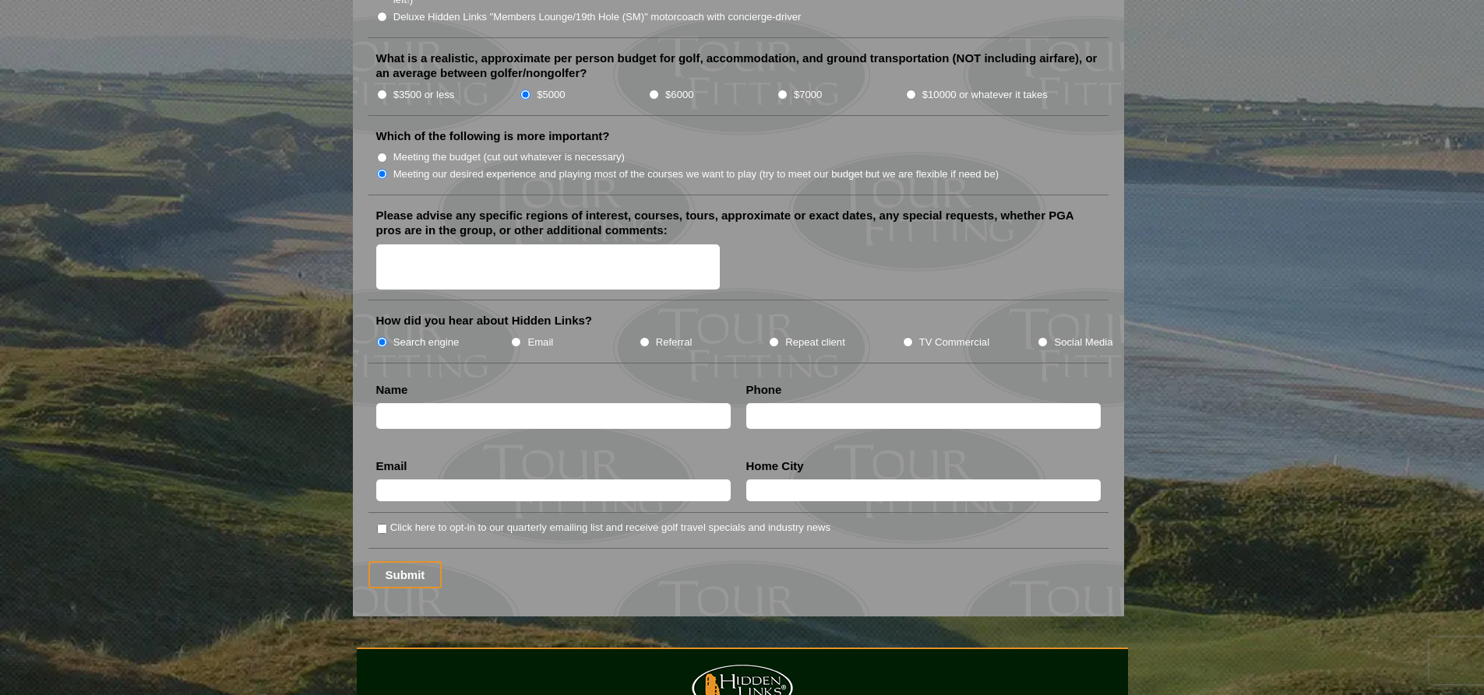
scroll to position [1430, 0]
